Goal: Task Accomplishment & Management: Manage account settings

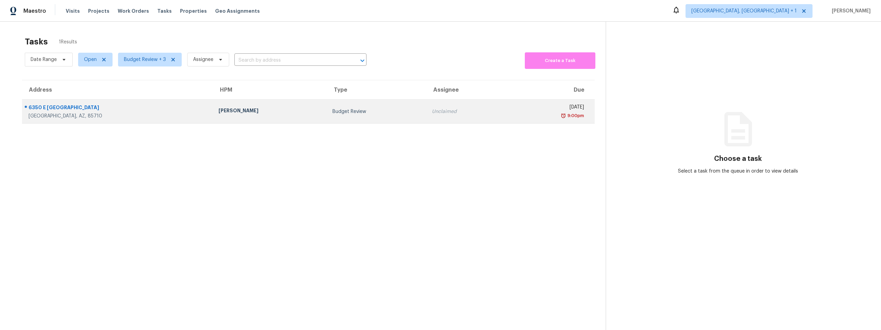
click at [67, 108] on div "6350 E Calle Orion" at bounding box center [118, 108] width 179 height 9
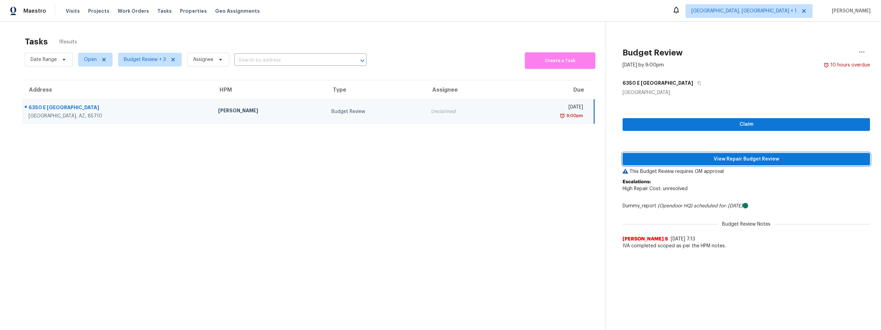
click at [739, 161] on span "View Repair Budget Review" at bounding box center [746, 159] width 236 height 9
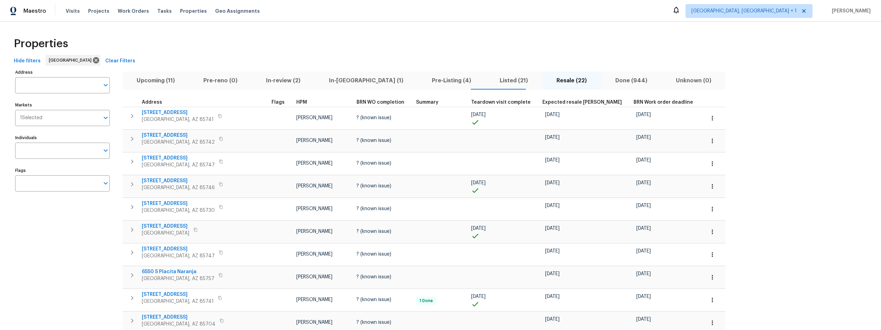
click at [278, 79] on span "In-review (2)" at bounding box center [283, 81] width 55 height 10
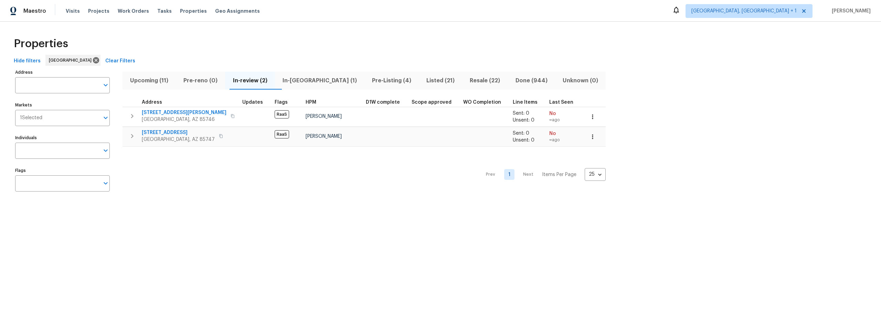
click at [141, 80] on span "Upcoming (11)" at bounding box center [149, 81] width 45 height 10
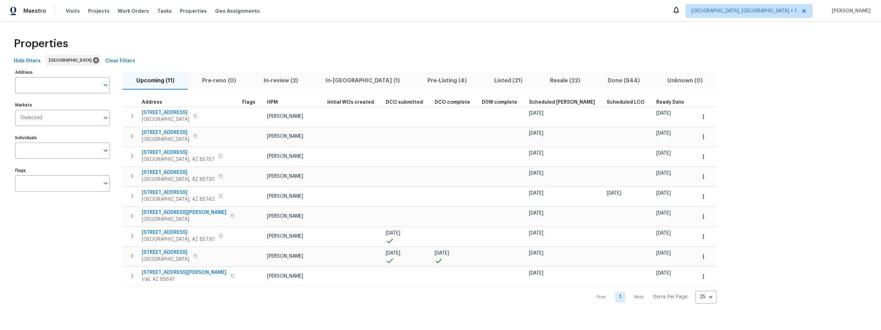
click at [329, 80] on span "In-reno (1)" at bounding box center [363, 81] width 94 height 10
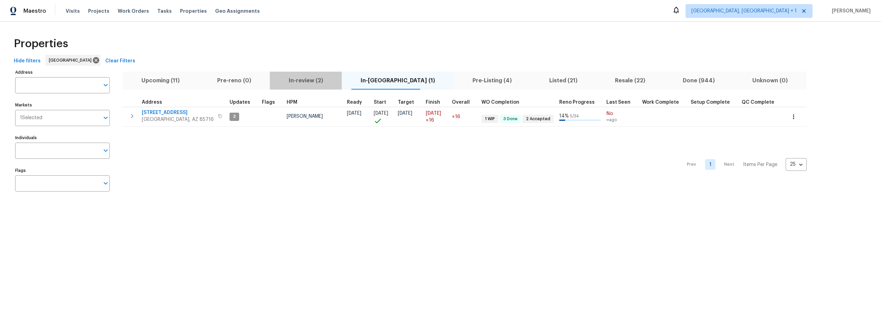
click at [311, 81] on span "In-review (2)" at bounding box center [306, 81] width 64 height 10
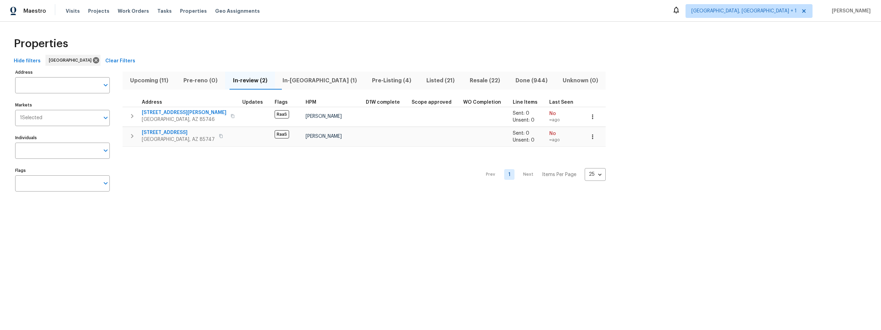
click at [294, 191] on div "Prev 1 Next Items Per Page 25 25 ​" at bounding box center [363, 173] width 483 height 52
click at [308, 80] on span "In-reno (1)" at bounding box center [319, 81] width 81 height 10
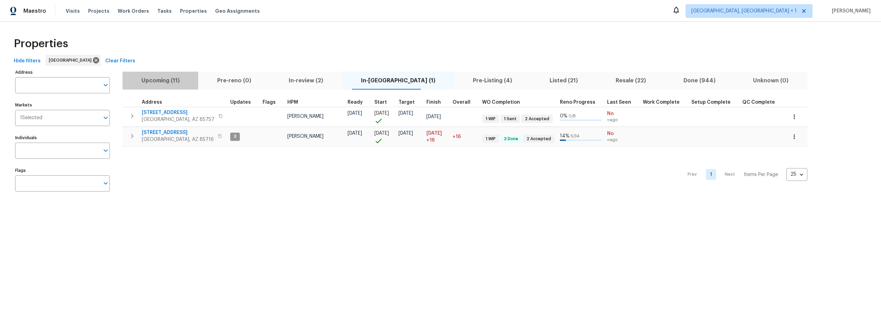
click at [162, 82] on span "Upcoming (11)" at bounding box center [160, 81] width 67 height 10
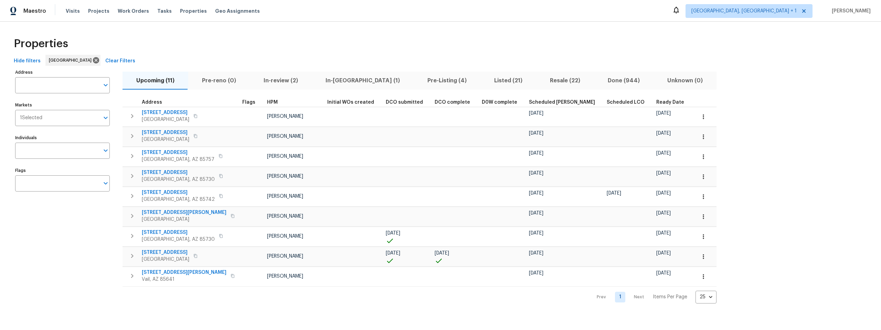
click at [185, 39] on div "Properties" at bounding box center [440, 44] width 859 height 22
click at [249, 38] on div "Properties" at bounding box center [440, 44] width 859 height 22
click at [397, 39] on div "Properties" at bounding box center [440, 44] width 859 height 22
click at [273, 79] on span "In-review (2)" at bounding box center [281, 81] width 54 height 10
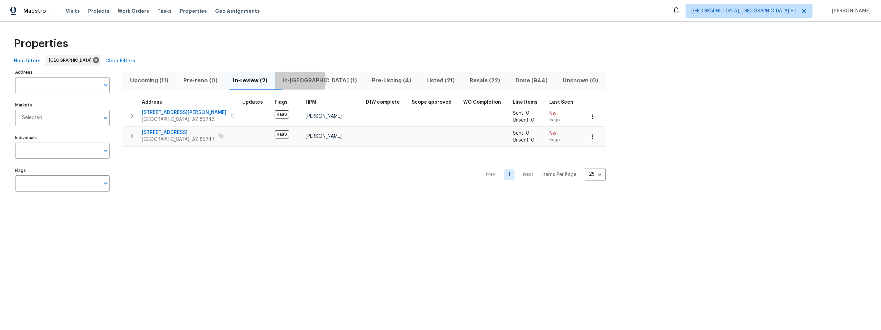
click at [306, 81] on span "In-reno (1)" at bounding box center [319, 81] width 81 height 10
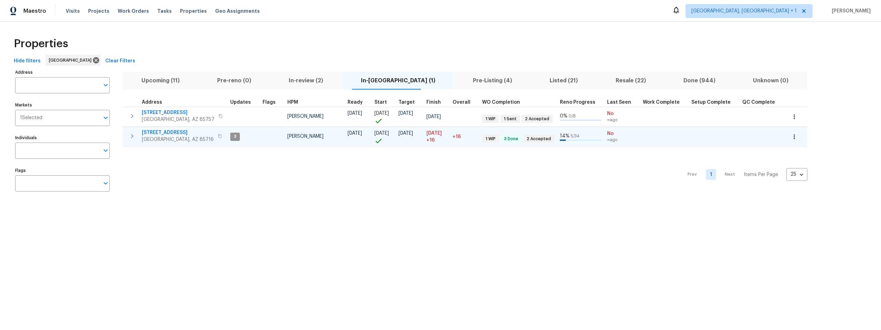
click at [161, 133] on span "3701 E 2nd St Apt A" at bounding box center [178, 132] width 72 height 7
click at [324, 48] on div "Properties" at bounding box center [440, 44] width 859 height 22
click at [379, 34] on div "Properties" at bounding box center [440, 44] width 859 height 22
click at [399, 50] on div "Properties" at bounding box center [440, 44] width 859 height 22
click at [364, 179] on div "Prev 1 Next Items Per Page 25 25 ​" at bounding box center [464, 173] width 685 height 52
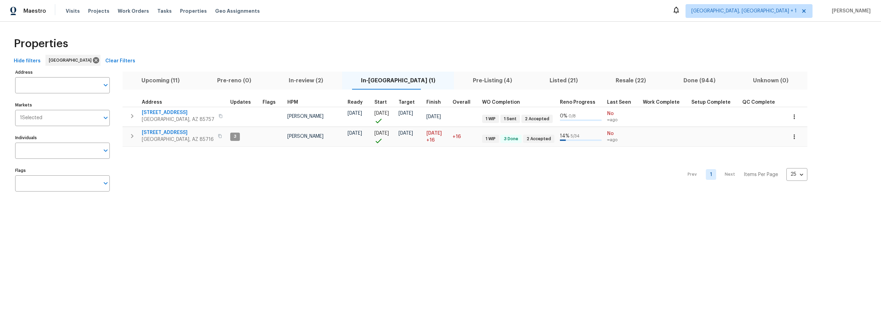
click at [478, 39] on div "Properties" at bounding box center [440, 44] width 859 height 22
click at [313, 44] on div "Properties" at bounding box center [440, 44] width 859 height 22
click at [399, 188] on div "Prev 1 Next Items Per Page 25 25 ​" at bounding box center [464, 173] width 685 height 52
click at [360, 190] on div "Prev 1 Next Items Per Page 25 25 ​" at bounding box center [464, 173] width 685 height 52
click at [344, 172] on div "Prev 1 Next Items Per Page 25 25 ​" at bounding box center [464, 173] width 685 height 52
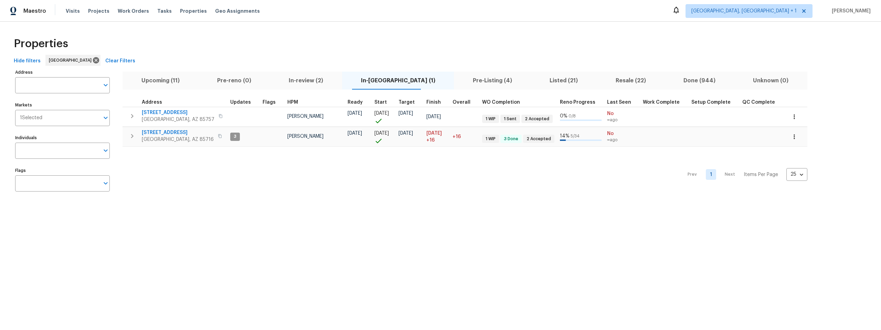
click at [590, 181] on div "Prev 1 Next Items Per Page 25 25 ​" at bounding box center [464, 173] width 685 height 52
click at [602, 81] on span "Resale (22)" at bounding box center [631, 81] width 60 height 10
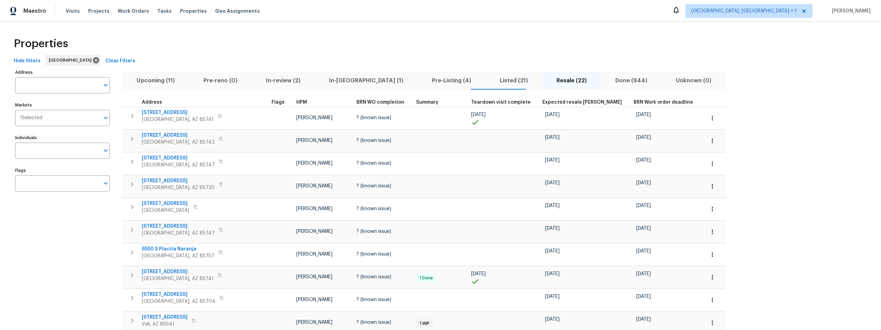
click at [712, 91] on div "Address Address Markets 1 Selected Markets Individuals Individuals Flags Flags …" at bounding box center [440, 288] width 859 height 442
click at [709, 109] on div "Address Address Markets 1 Selected Markets Individuals Individuals Flags Flags …" at bounding box center [440, 288] width 859 height 442
drag, startPoint x: 723, startPoint y: 84, endPoint x: 694, endPoint y: 57, distance: 39.4
click at [723, 85] on div "Address Address Markets 1 Selected Markets Individuals Individuals Flags Flags …" at bounding box center [440, 288] width 859 height 442
click at [327, 81] on span "In-reno (1)" at bounding box center [366, 81] width 95 height 10
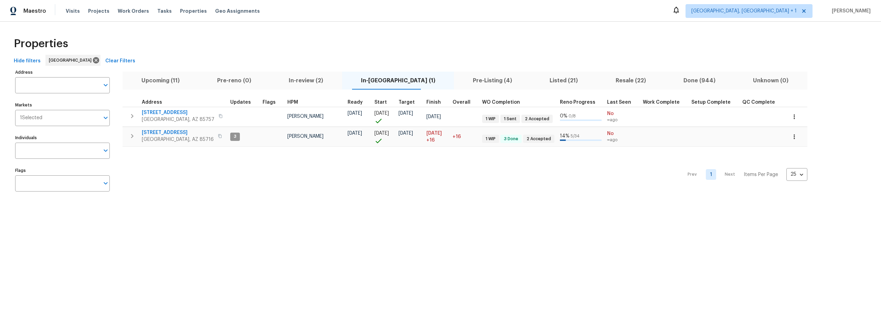
click at [283, 175] on div "Prev 1 Next Items Per Page 25 25 ​" at bounding box center [464, 173] width 685 height 52
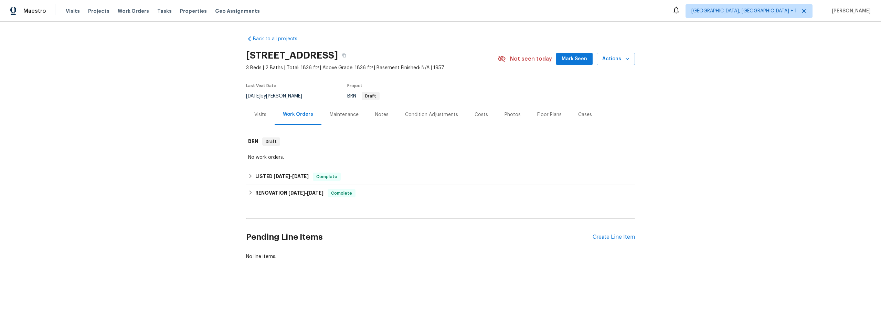
drag, startPoint x: 88, startPoint y: 27, endPoint x: 84, endPoint y: 24, distance: 5.0
click at [88, 28] on div "Back to all projects 6958 E Calle Canis, Tucson, AZ 85710 3 Beds | 2 Baths | To…" at bounding box center [440, 164] width 881 height 285
click at [73, 11] on span "Visits" at bounding box center [73, 11] width 14 height 7
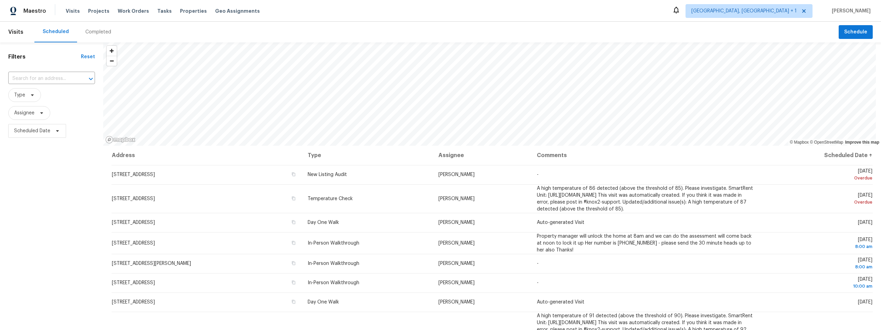
click at [101, 29] on div "Completed" at bounding box center [98, 32] width 26 height 7
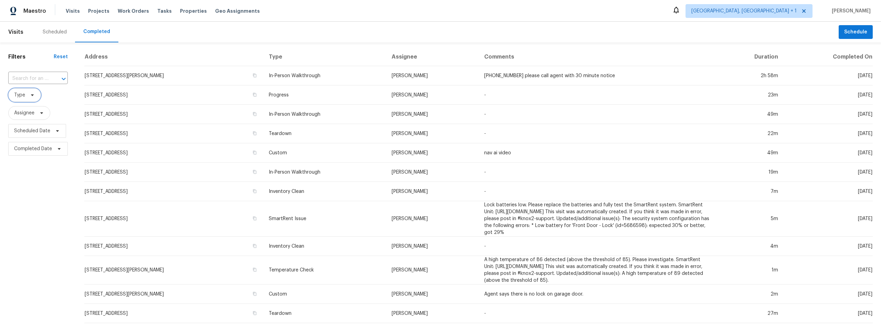
click at [34, 95] on icon at bounding box center [33, 95] width 6 height 6
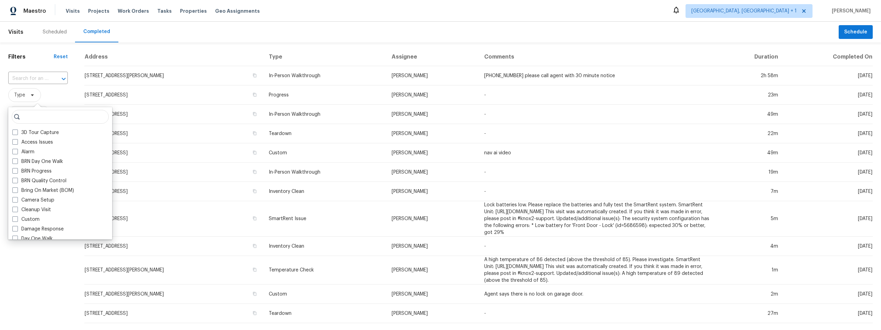
click at [53, 95] on span "Type" at bounding box center [38, 95] width 60 height 14
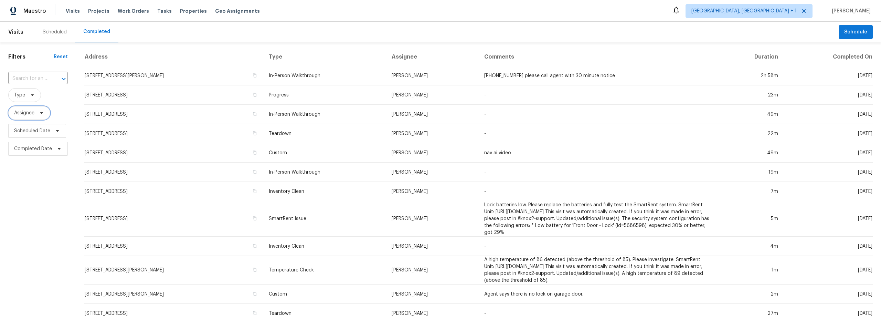
click at [43, 111] on icon at bounding box center [42, 113] width 6 height 6
type input "steven long"
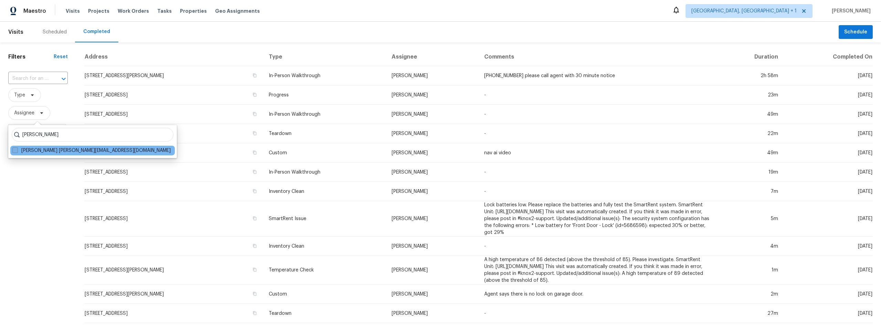
click at [18, 150] on span at bounding box center [15, 150] width 6 height 6
click at [17, 150] on input "Steven Long steven.long@opendoor.com" at bounding box center [14, 149] width 4 height 4
checkbox input "true"
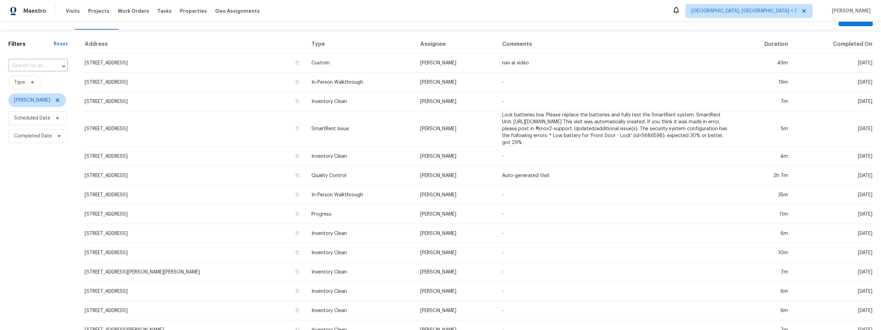
scroll to position [14, 0]
click at [103, 97] on td "8233 E Sundew Dr, Tucson, AZ 85710" at bounding box center [195, 100] width 222 height 19
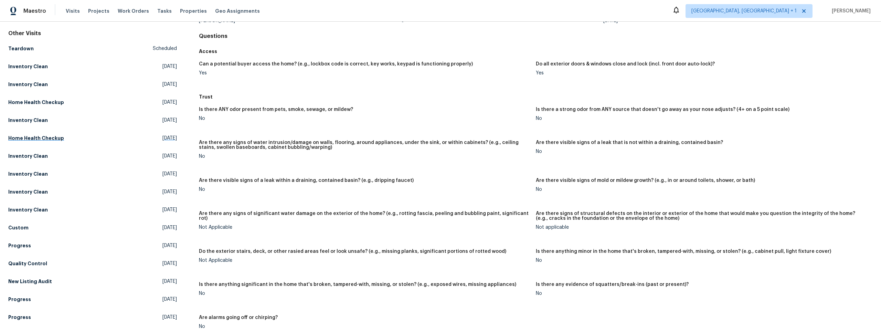
scroll to position [46, 0]
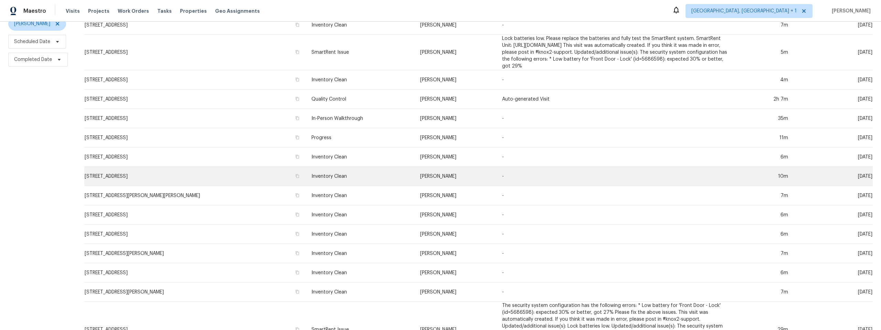
scroll to position [89, 0]
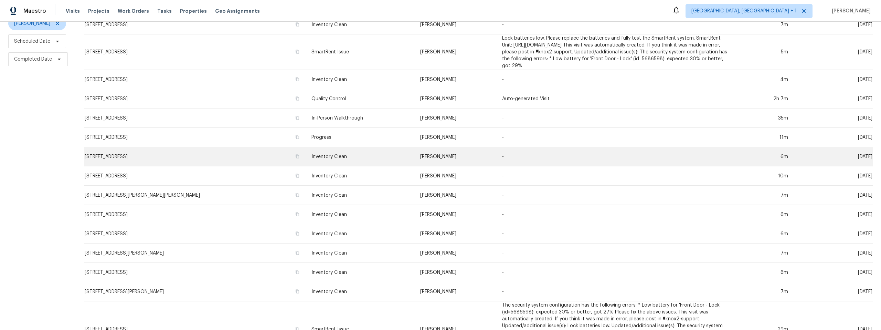
click at [130, 154] on td "[STREET_ADDRESS]" at bounding box center [195, 156] width 222 height 19
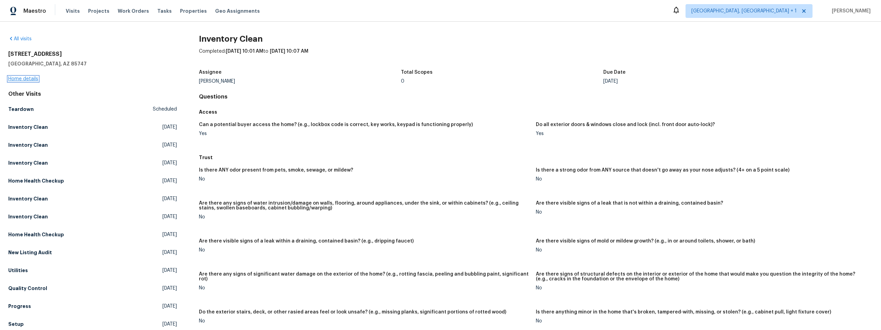
click at [16, 78] on link "Home details" at bounding box center [23, 78] width 30 height 5
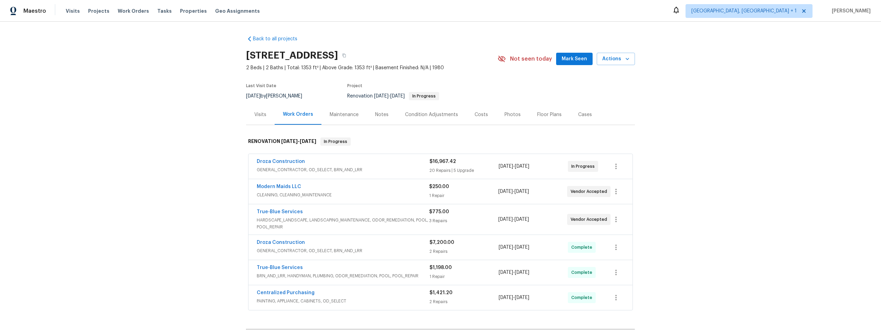
click at [257, 112] on div "Visits" at bounding box center [260, 114] width 12 height 7
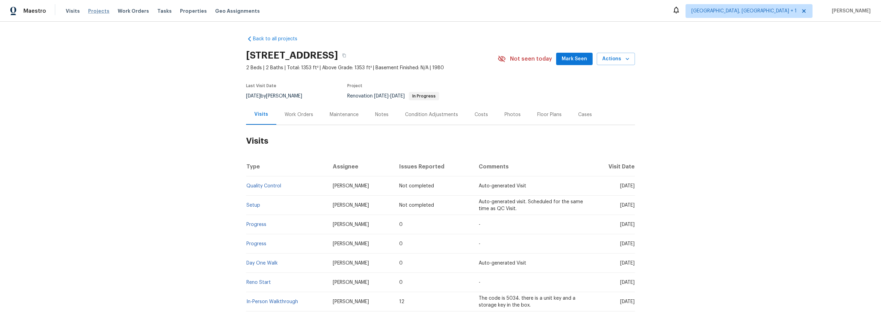
click at [95, 13] on span "Projects" at bounding box center [98, 11] width 21 height 7
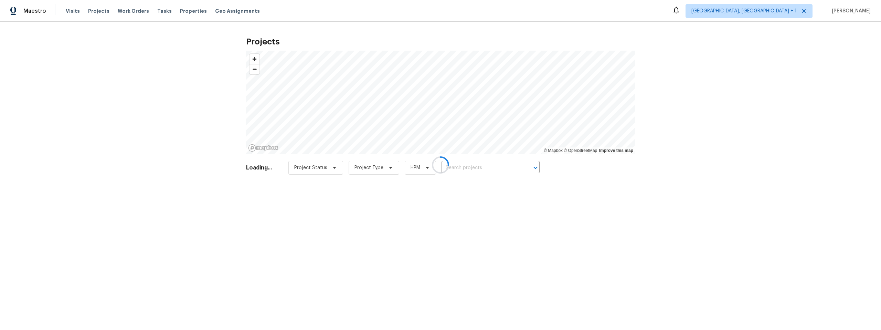
click at [73, 12] on div at bounding box center [440, 165] width 881 height 330
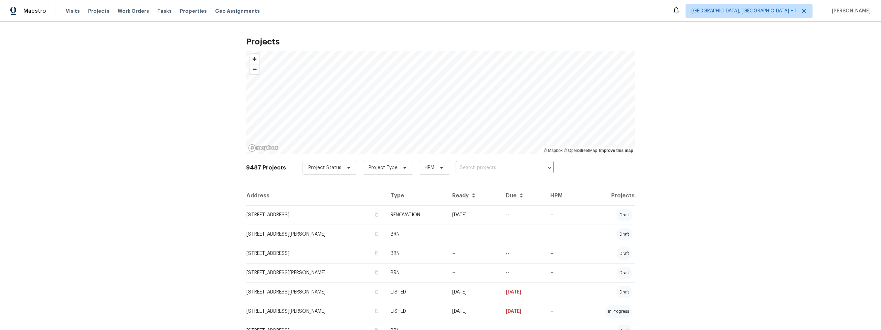
click at [131, 163] on div "Projects © Mapbox © OpenStreetMap Improve this map 9487 Projects Project Status…" at bounding box center [440, 176] width 881 height 308
click at [164, 117] on div "Projects © Mapbox © OpenStreetMap Improve this map 9487 Projects Project Status…" at bounding box center [440, 176] width 881 height 308
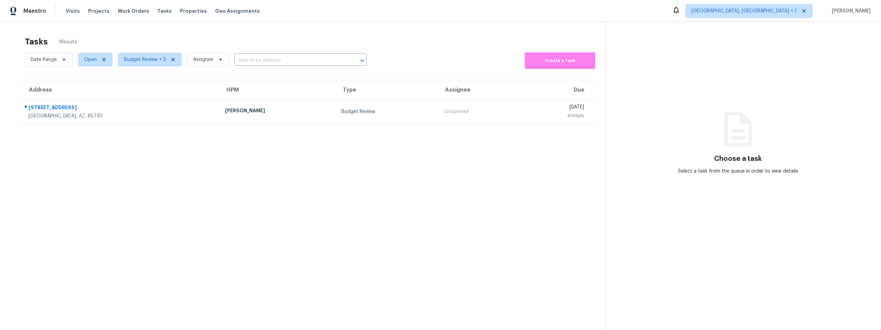
click at [174, 28] on div "Tasks 1 Results Date Range Open Budget Review + 3 Assignee ​ Create a Task Addr…" at bounding box center [440, 187] width 881 height 330
click at [339, 34] on div "Tasks 1 Results" at bounding box center [315, 42] width 581 height 18
click at [126, 31] on div "Tasks 1 Results Date Range Open Budget Review + 3 Assignee ​ Create a Task Addr…" at bounding box center [440, 187] width 881 height 330
click at [119, 31] on div "Tasks 1 Results Date Range Open Budget Review + 3 Assignee ​ Create a Task Addr…" at bounding box center [440, 187] width 881 height 330
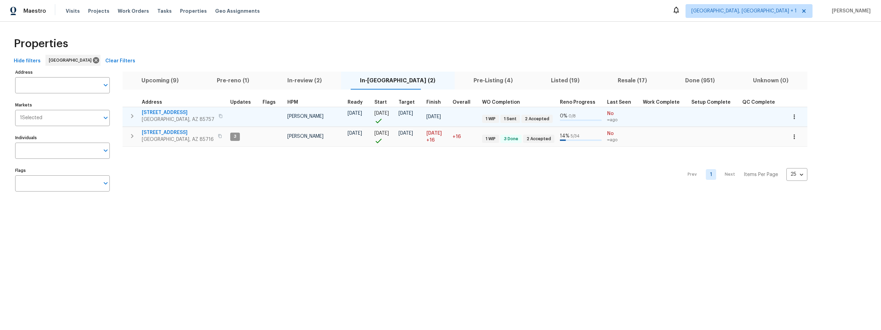
click at [166, 109] on span "[STREET_ADDRESS]" at bounding box center [178, 112] width 73 height 7
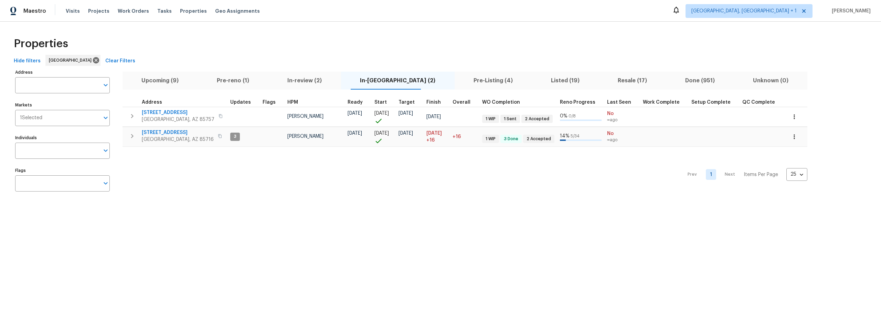
click at [112, 209] on html "Maestro Visits Projects Work Orders Tasks Properties Geo Assignments Albuquerqu…" at bounding box center [440, 104] width 881 height 209
click at [386, 33] on div "Properties" at bounding box center [440, 44] width 859 height 22
click at [344, 42] on div "Properties" at bounding box center [440, 44] width 859 height 22
click at [402, 184] on div "Prev 1 Next Items Per Page 25 25 ​" at bounding box center [464, 173] width 685 height 52
click at [290, 169] on div "Prev 1 Next Items Per Page 25 25 ​" at bounding box center [464, 173] width 685 height 52
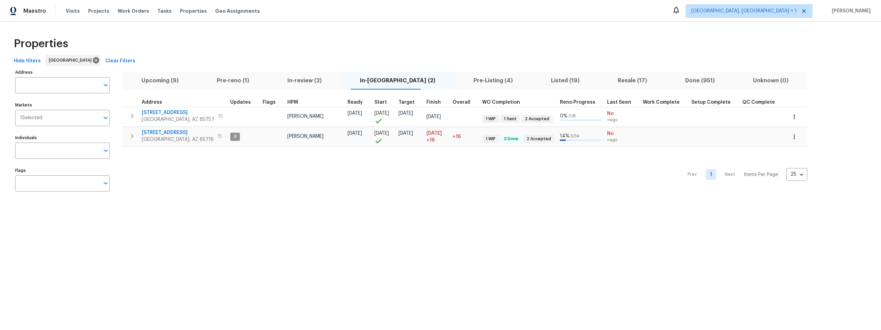
drag, startPoint x: 131, startPoint y: 259, endPoint x: 131, endPoint y: 265, distance: 5.8
click at [131, 209] on html "Maestro Visits Projects Work Orders Tasks Properties Geo Assignments Albuquerqu…" at bounding box center [440, 104] width 881 height 209
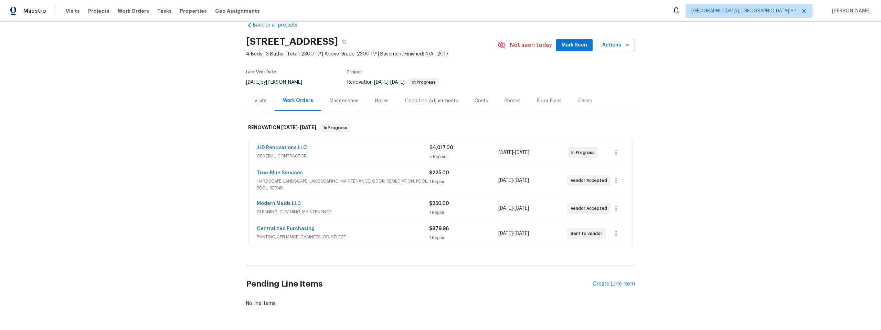
scroll to position [15, 0]
click at [191, 117] on div "Back to all projects [STREET_ADDRESS] 4 Beds | 3 Baths | Total: 2300 ft² | Abov…" at bounding box center [440, 176] width 881 height 308
click at [189, 117] on div "Back to all projects [STREET_ADDRESS] 4 Beds | 3 Baths | Total: 2300 ft² | Abov…" at bounding box center [440, 176] width 881 height 308
click at [186, 112] on div "Back to all projects [STREET_ADDRESS] 4 Beds | 3 Baths | Total: 2300 ft² | Abov…" at bounding box center [440, 176] width 881 height 308
click at [172, 135] on div "Back to all projects [STREET_ADDRESS] 4 Beds | 3 Baths | Total: 2300 ft² | Abov…" at bounding box center [440, 176] width 881 height 308
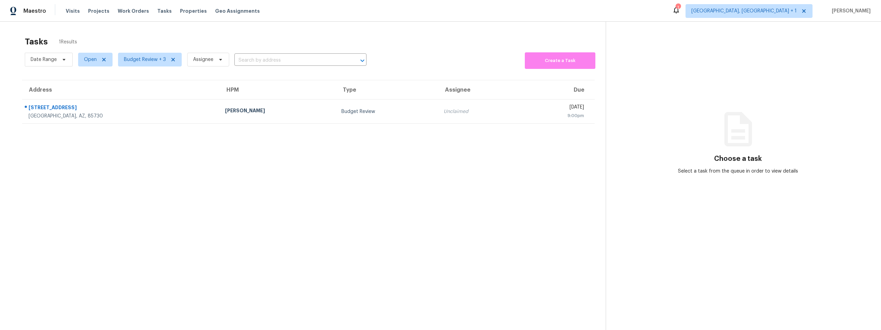
click at [202, 199] on section "Tasks 1 Results Date Range Open Budget Review + 3 Assignee ​ Create a Task Addr…" at bounding box center [308, 192] width 594 height 319
click at [472, 46] on div "Tasks 1 Results" at bounding box center [315, 42] width 581 height 18
